Goal: Complete application form

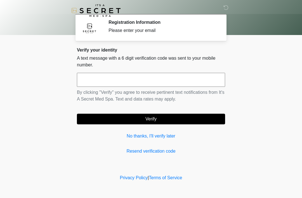
click at [131, 131] on div "Verify your identity A text message with a 6 digit verification code was sent t…" at bounding box center [151, 100] width 148 height 107
click at [139, 131] on div "Verify your identity A text message with a 6 digit verification code was sent t…" at bounding box center [151, 100] width 148 height 107
click at [143, 129] on div "Verify your identity A text message with a 6 digit verification code was sent t…" at bounding box center [151, 100] width 148 height 107
click at [146, 133] on link "No thanks, I'll verify later" at bounding box center [151, 136] width 148 height 7
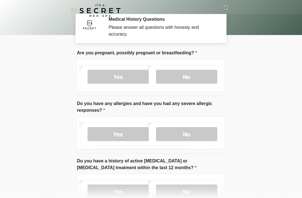
scroll to position [4, 0]
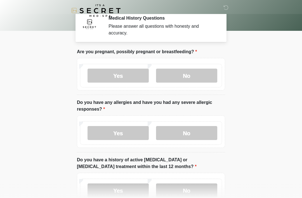
click at [197, 75] on label "No" at bounding box center [186, 76] width 61 height 14
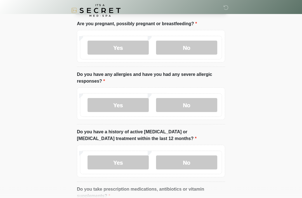
scroll to position [34, 0]
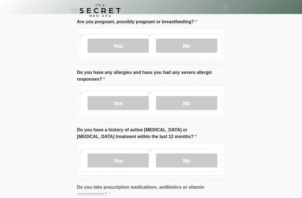
click at [197, 100] on label "No" at bounding box center [186, 103] width 61 height 14
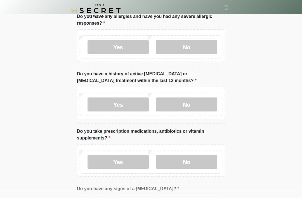
scroll to position [90, 0]
click at [198, 106] on label "No" at bounding box center [186, 104] width 61 height 14
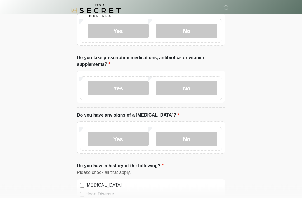
scroll to position [163, 0]
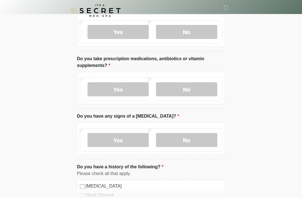
click at [199, 85] on label "No" at bounding box center [186, 89] width 61 height 14
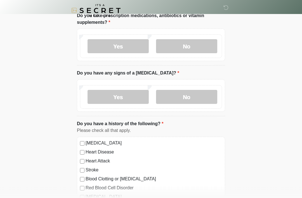
click at [198, 99] on label "No" at bounding box center [186, 97] width 61 height 14
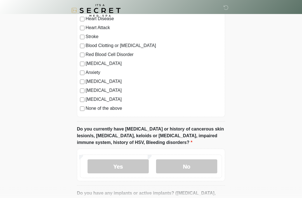
scroll to position [340, 0]
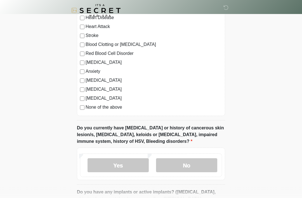
click at [122, 109] on label "None of the above" at bounding box center [154, 107] width 137 height 7
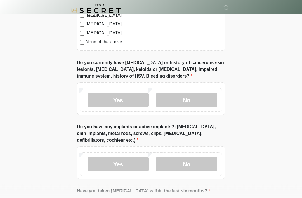
scroll to position [405, 0]
click at [199, 97] on label "No" at bounding box center [186, 100] width 61 height 14
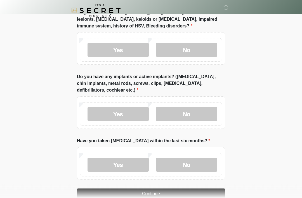
scroll to position [456, 0]
click at [199, 108] on label "No" at bounding box center [186, 114] width 61 height 14
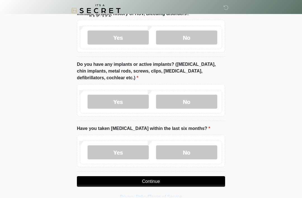
click at [202, 150] on label "No" at bounding box center [186, 152] width 61 height 14
click at [157, 179] on button "Continue" at bounding box center [151, 181] width 148 height 11
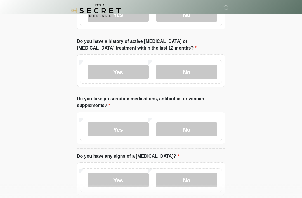
scroll to position [0, 0]
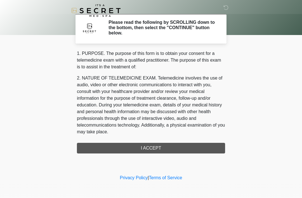
click at [158, 148] on div "1. PURPOSE. The purpose of this form is to obtain your consent for a telemedici…" at bounding box center [151, 101] width 148 height 103
click at [167, 145] on div "1. PURPOSE. The purpose of this form is to obtain your consent for a telemedici…" at bounding box center [151, 101] width 148 height 103
click at [260, 64] on body "‎ ‎ Please read the following by SCROLLING down to the bottom, then select the …" at bounding box center [151, 99] width 302 height 198
click at [153, 152] on div "1. PURPOSE. The purpose of this form is to obtain your consent for a telemedici…" at bounding box center [151, 101] width 148 height 103
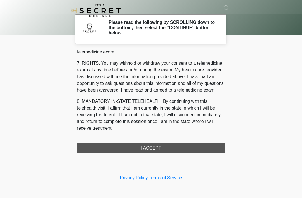
scroll to position [239, 0]
click at [167, 147] on button "I ACCEPT" at bounding box center [151, 148] width 148 height 11
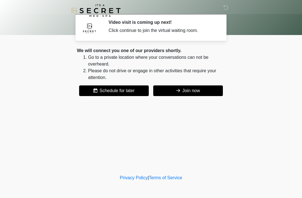
click at [183, 87] on button "Join now" at bounding box center [188, 90] width 70 height 11
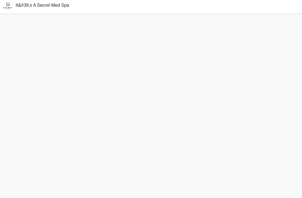
scroll to position [10, 0]
